Goal: Task Accomplishment & Management: Use online tool/utility

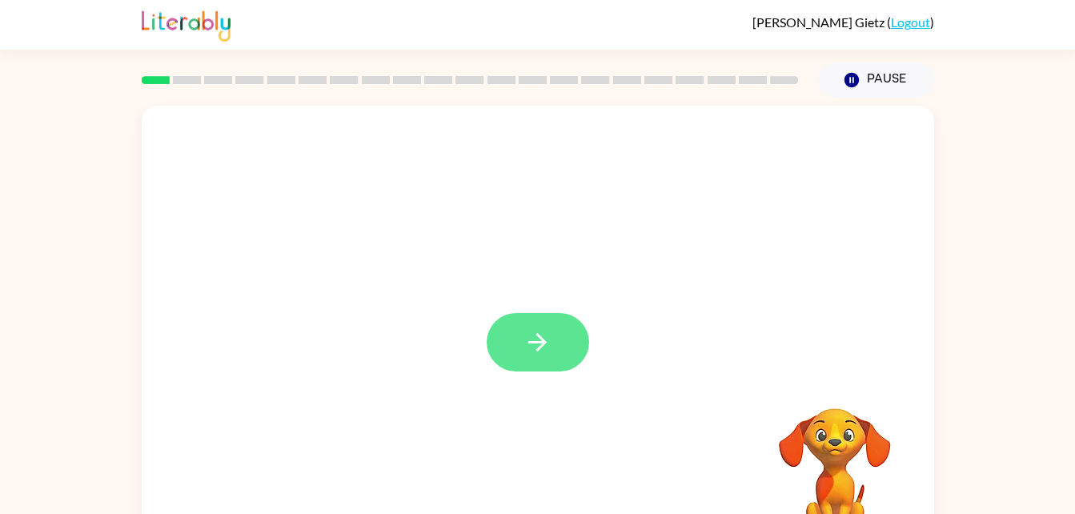
click at [564, 341] on button "button" at bounding box center [538, 342] width 102 height 58
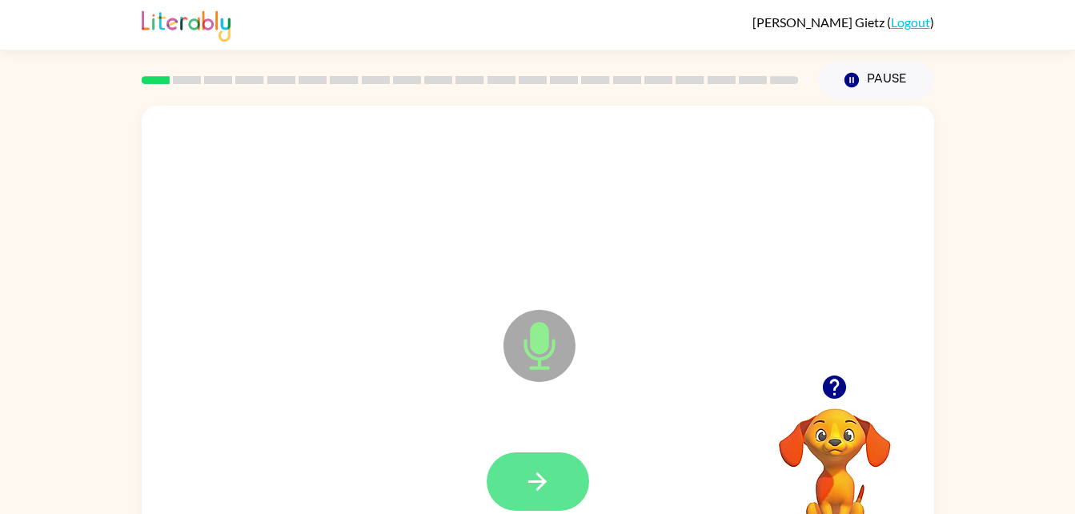
click at [540, 476] on icon "button" at bounding box center [537, 481] width 18 height 18
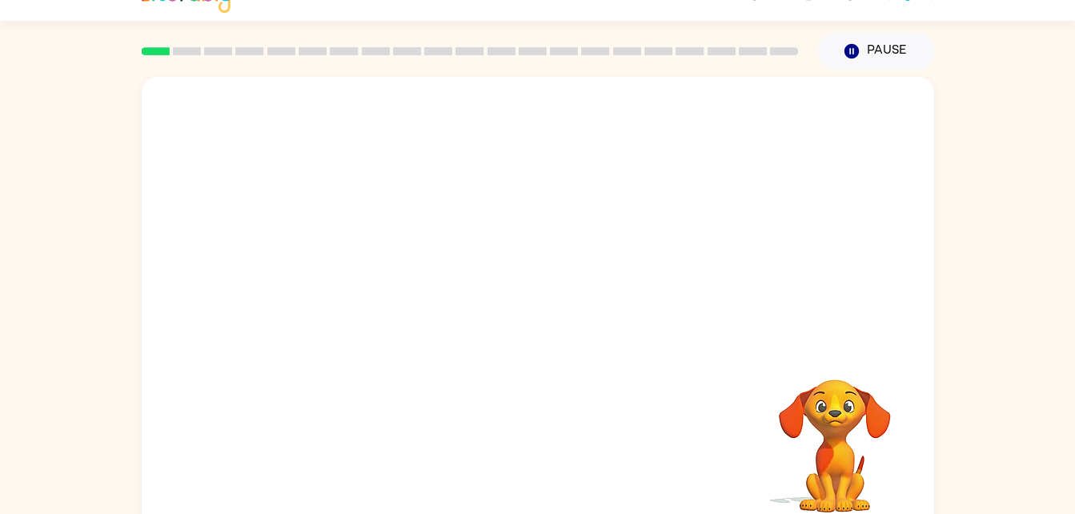
scroll to position [49, 0]
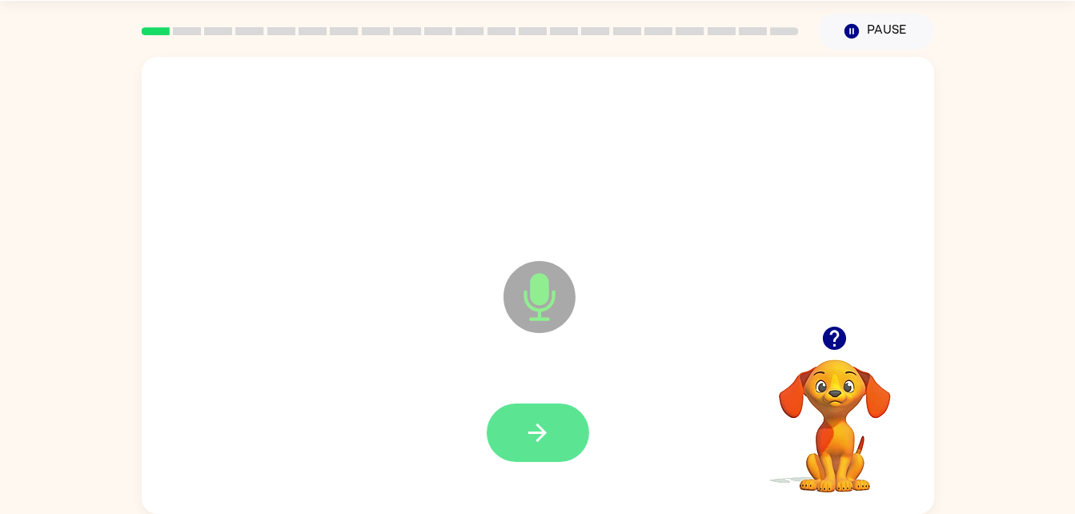
click at [540, 434] on icon "button" at bounding box center [538, 433] width 28 height 28
click at [549, 427] on icon "button" at bounding box center [538, 433] width 28 height 28
click at [822, 344] on icon "button" at bounding box center [835, 338] width 28 height 28
click at [568, 456] on button "button" at bounding box center [538, 433] width 102 height 58
click at [527, 422] on icon "button" at bounding box center [538, 433] width 28 height 28
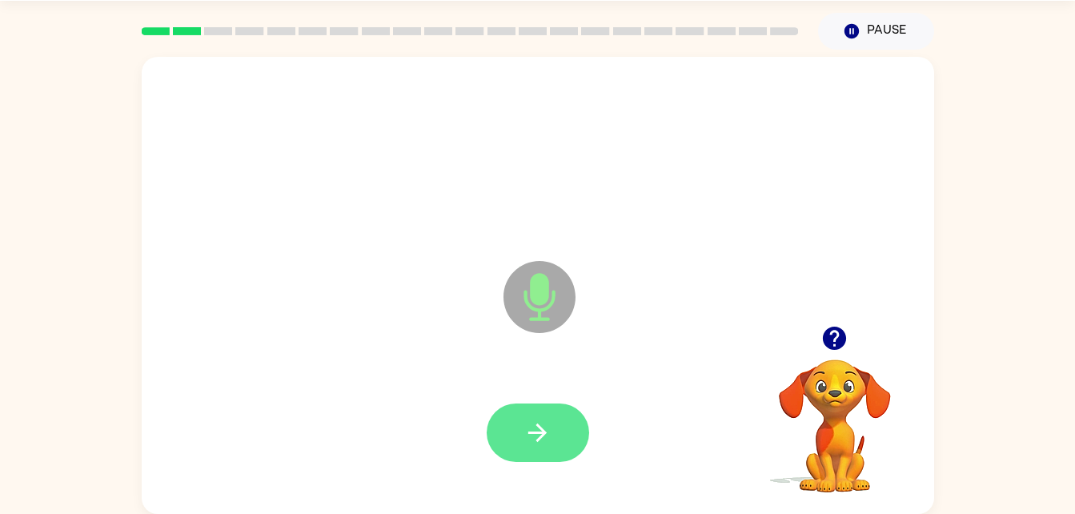
click at [557, 431] on button "button" at bounding box center [538, 433] width 102 height 58
click at [544, 419] on icon "button" at bounding box center [538, 433] width 28 height 28
click at [543, 433] on icon "button" at bounding box center [537, 433] width 18 height 18
click at [534, 419] on icon "button" at bounding box center [538, 433] width 28 height 28
click at [836, 319] on button "button" at bounding box center [834, 338] width 41 height 41
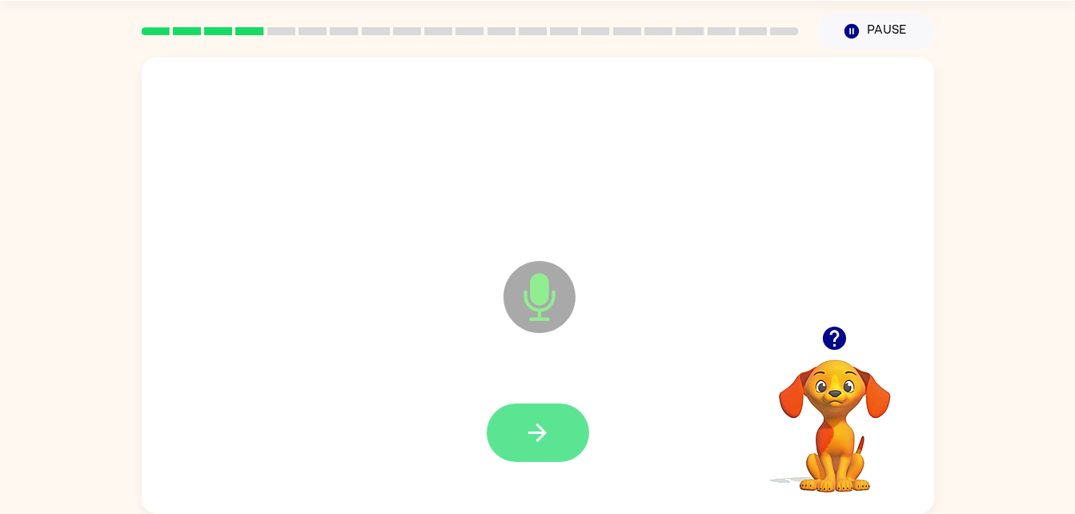
click at [526, 444] on icon "button" at bounding box center [538, 433] width 28 height 28
click at [832, 337] on icon "button" at bounding box center [834, 338] width 23 height 23
click at [547, 436] on icon "button" at bounding box center [538, 433] width 28 height 28
click at [543, 428] on icon "button" at bounding box center [538, 433] width 28 height 28
click at [538, 434] on icon "button" at bounding box center [538, 433] width 28 height 28
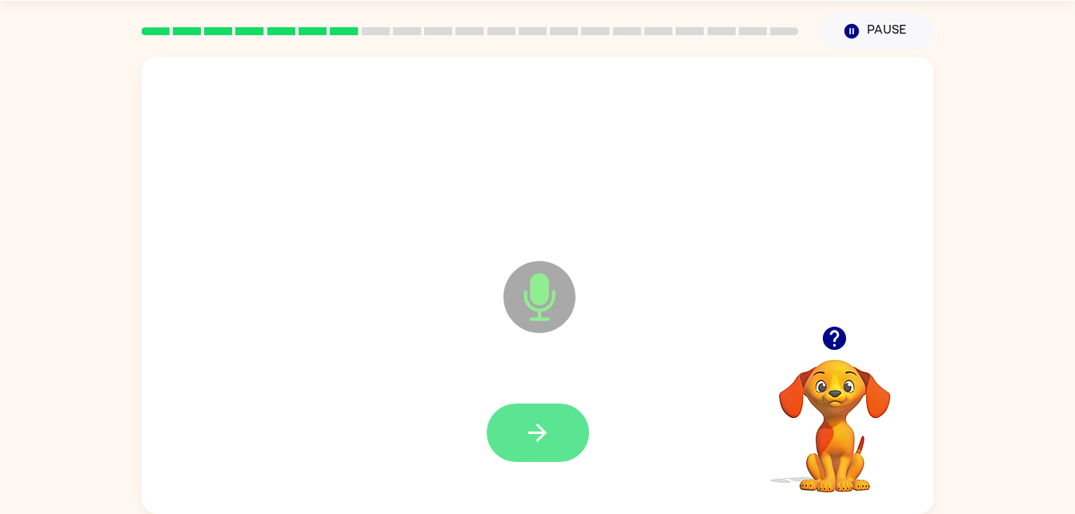
click at [543, 419] on icon "button" at bounding box center [538, 433] width 28 height 28
click at [536, 446] on icon "button" at bounding box center [538, 433] width 28 height 28
click at [524, 434] on icon "button" at bounding box center [538, 433] width 28 height 28
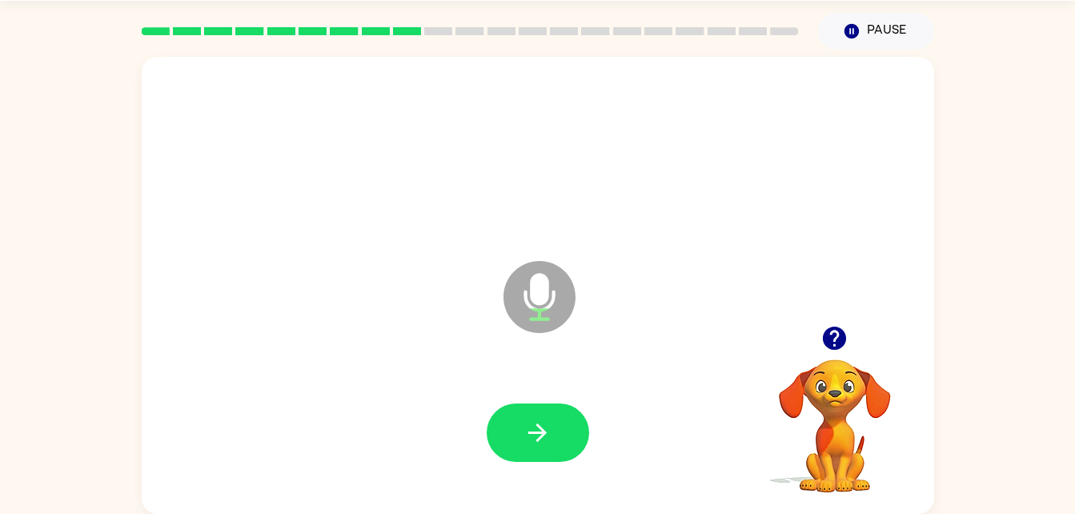
scroll to position [0, 0]
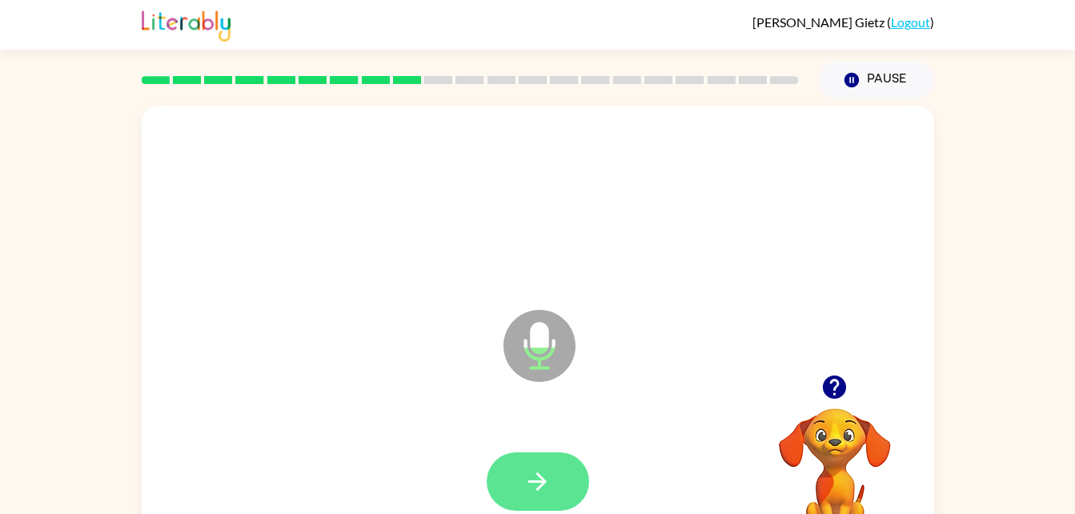
click at [550, 480] on icon "button" at bounding box center [538, 482] width 28 height 28
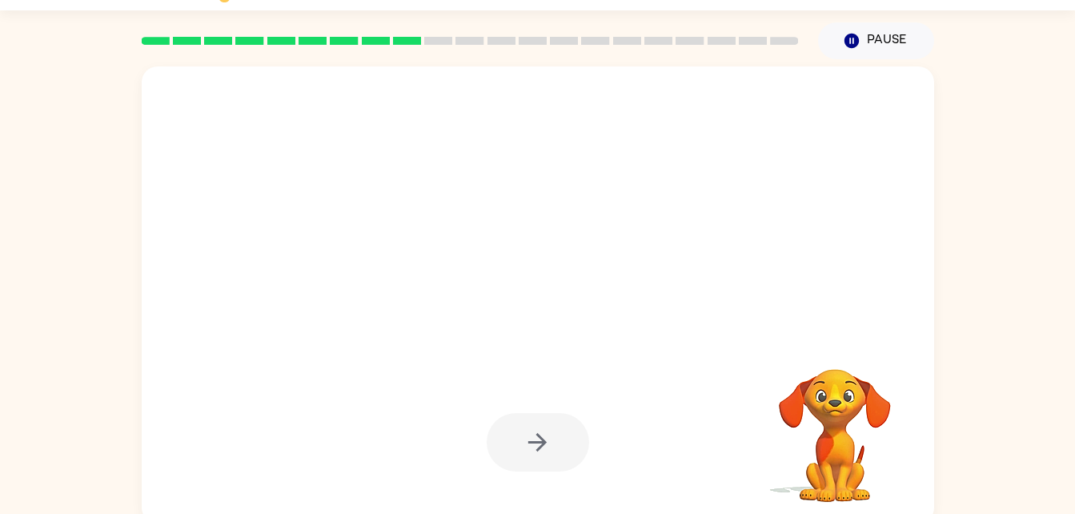
scroll to position [49, 0]
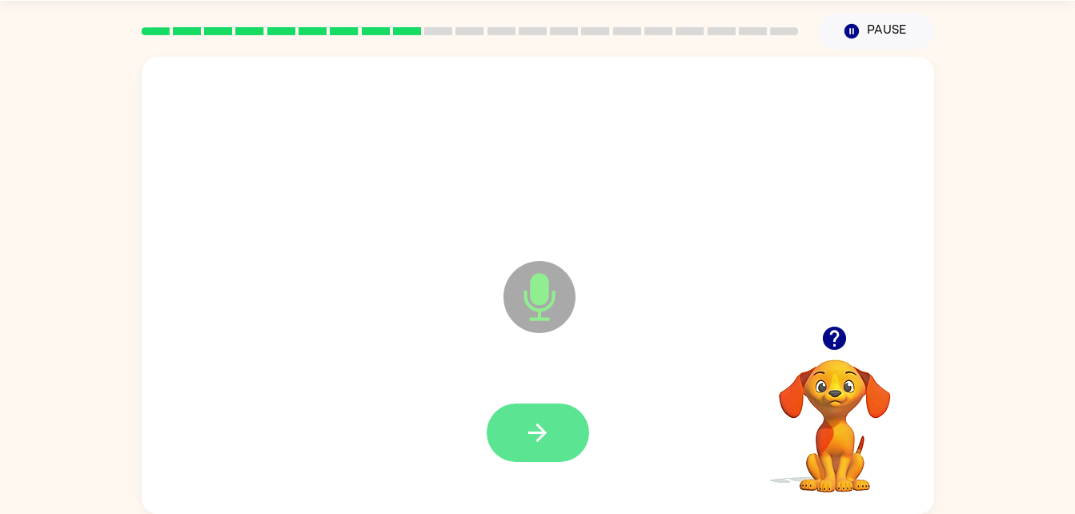
click at [553, 412] on button "button" at bounding box center [538, 433] width 102 height 58
click at [544, 443] on icon "button" at bounding box center [538, 433] width 28 height 28
click at [535, 420] on icon "button" at bounding box center [538, 433] width 28 height 28
click at [544, 444] on icon "button" at bounding box center [538, 433] width 28 height 28
click at [548, 439] on icon "button" at bounding box center [538, 433] width 28 height 28
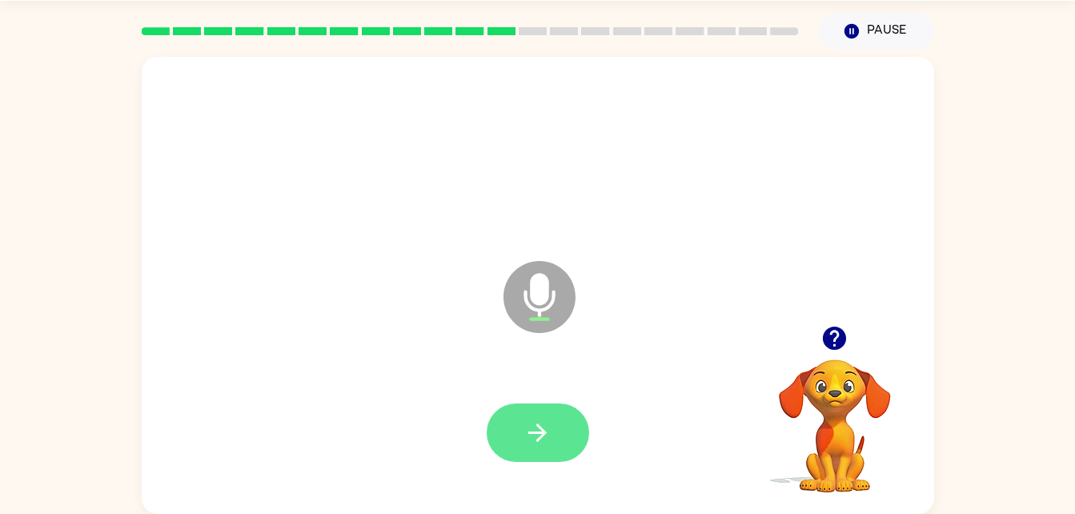
click at [535, 440] on icon "button" at bounding box center [538, 433] width 28 height 28
click at [527, 437] on icon "button" at bounding box center [538, 433] width 28 height 28
click at [525, 432] on icon "button" at bounding box center [538, 433] width 28 height 28
click at [537, 449] on button "button" at bounding box center [538, 433] width 102 height 58
click at [537, 443] on icon "button" at bounding box center [538, 433] width 28 height 28
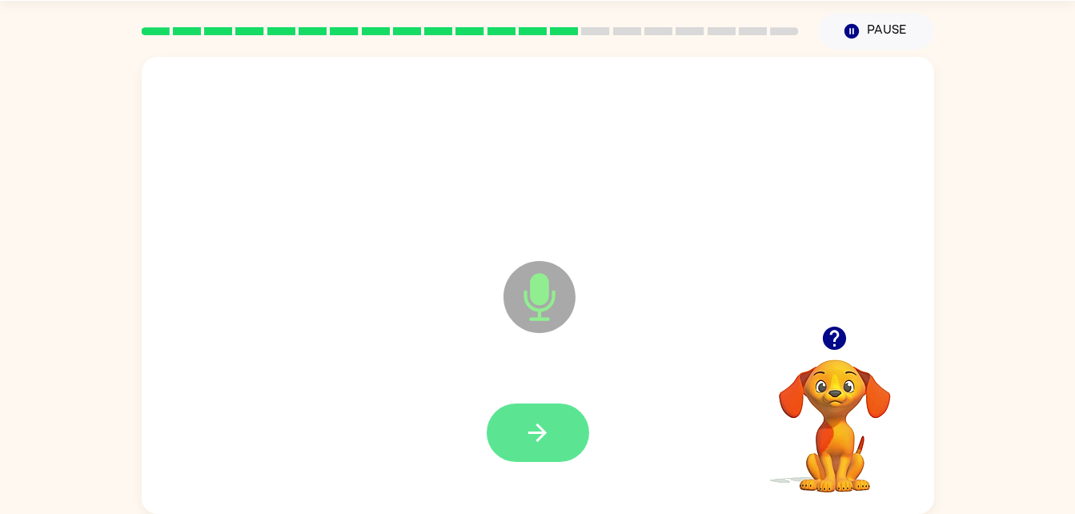
click at [527, 427] on icon "button" at bounding box center [538, 433] width 28 height 28
click at [541, 431] on icon "button" at bounding box center [538, 433] width 28 height 28
click at [523, 429] on button "button" at bounding box center [538, 433] width 102 height 58
click at [541, 453] on button "button" at bounding box center [538, 433] width 102 height 58
click at [519, 428] on button "button" at bounding box center [538, 433] width 102 height 58
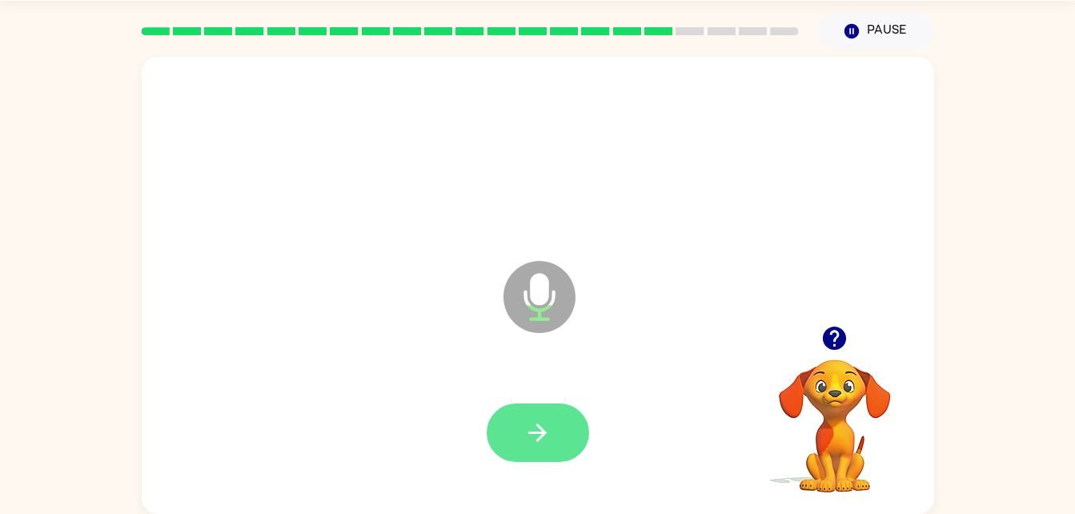
click at [546, 429] on icon "button" at bounding box center [538, 433] width 28 height 28
click at [543, 420] on icon "button" at bounding box center [538, 433] width 28 height 28
click at [524, 430] on icon "button" at bounding box center [538, 433] width 28 height 28
click at [549, 432] on icon "button" at bounding box center [538, 433] width 28 height 28
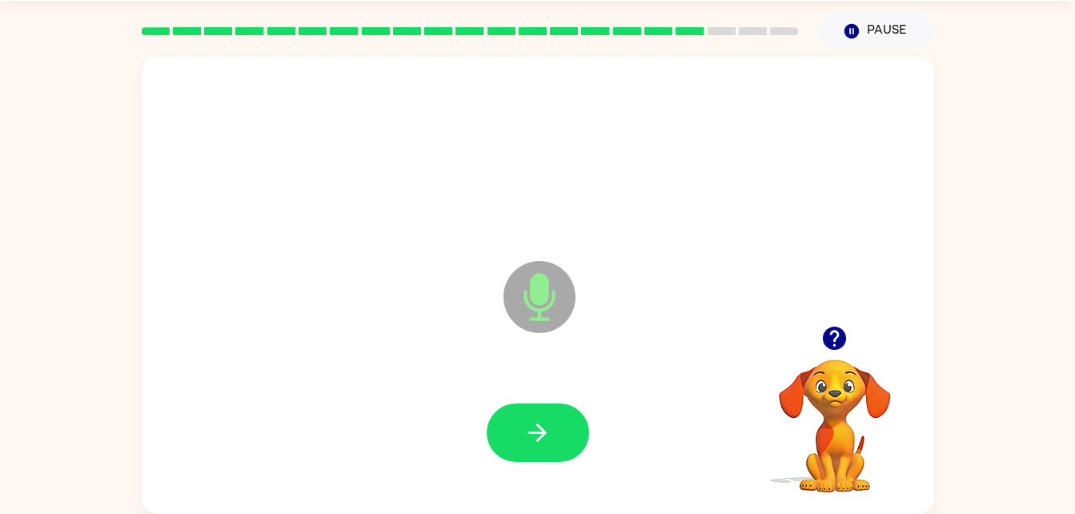
click at [806, 342] on div at bounding box center [835, 338] width 160 height 41
click at [826, 322] on button "button" at bounding box center [834, 338] width 41 height 41
click at [824, 345] on icon "button" at bounding box center [835, 338] width 28 height 28
click at [534, 432] on icon "button" at bounding box center [537, 433] width 18 height 18
click at [549, 430] on icon "button" at bounding box center [538, 433] width 28 height 28
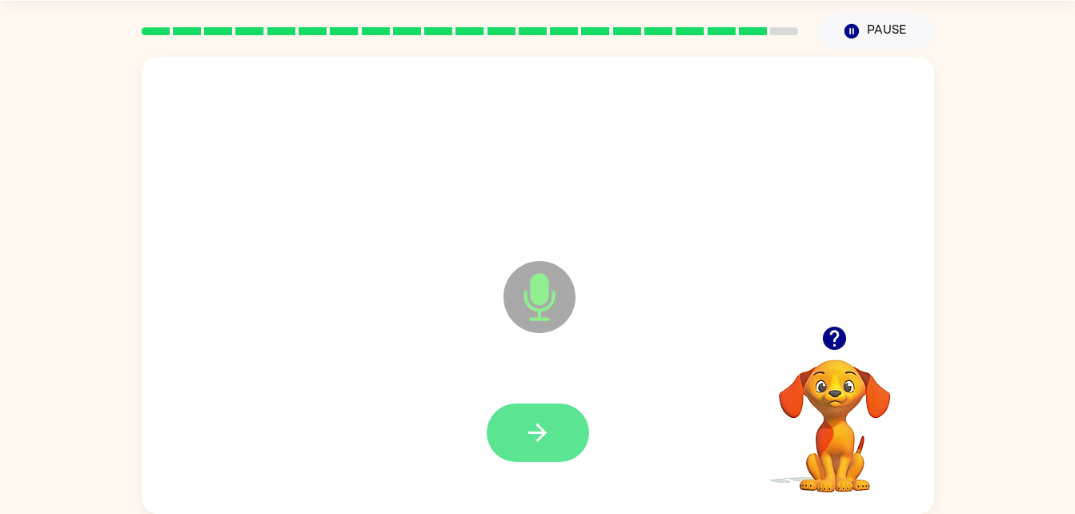
click at [531, 441] on icon "button" at bounding box center [538, 433] width 28 height 28
click at [531, 446] on icon "button" at bounding box center [538, 433] width 28 height 28
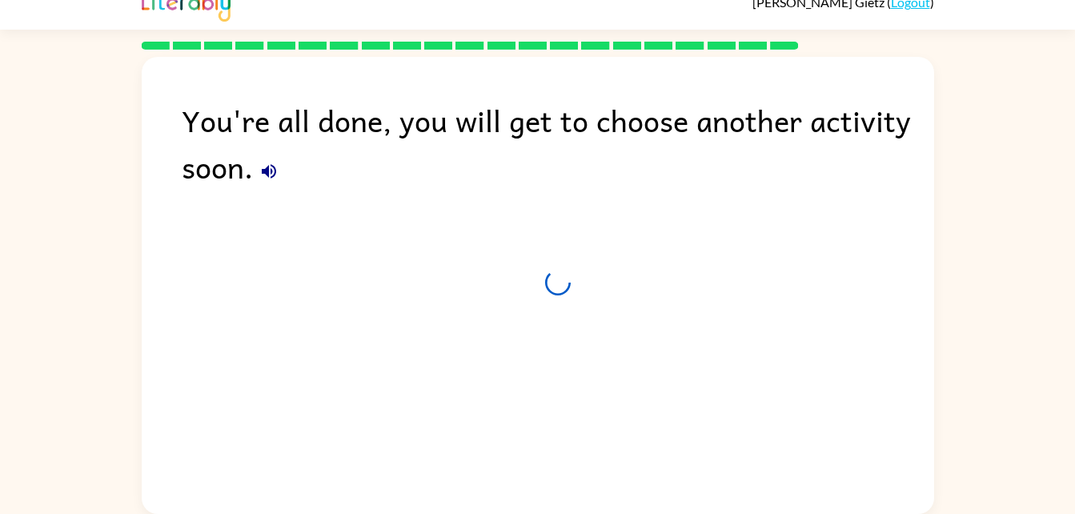
scroll to position [20, 0]
